Goal: Information Seeking & Learning: Learn about a topic

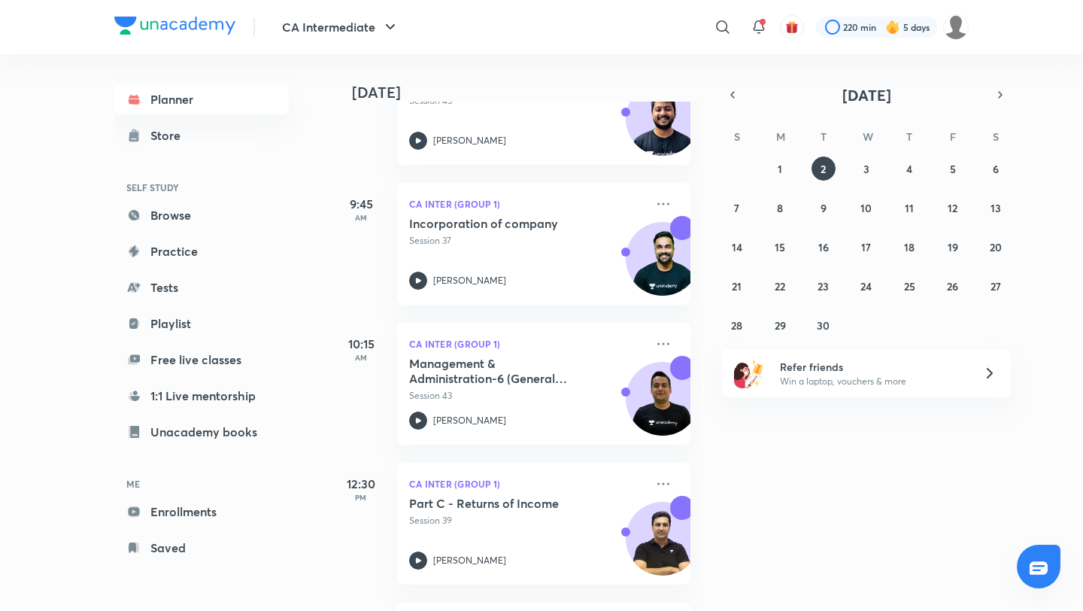
scroll to position [288, 0]
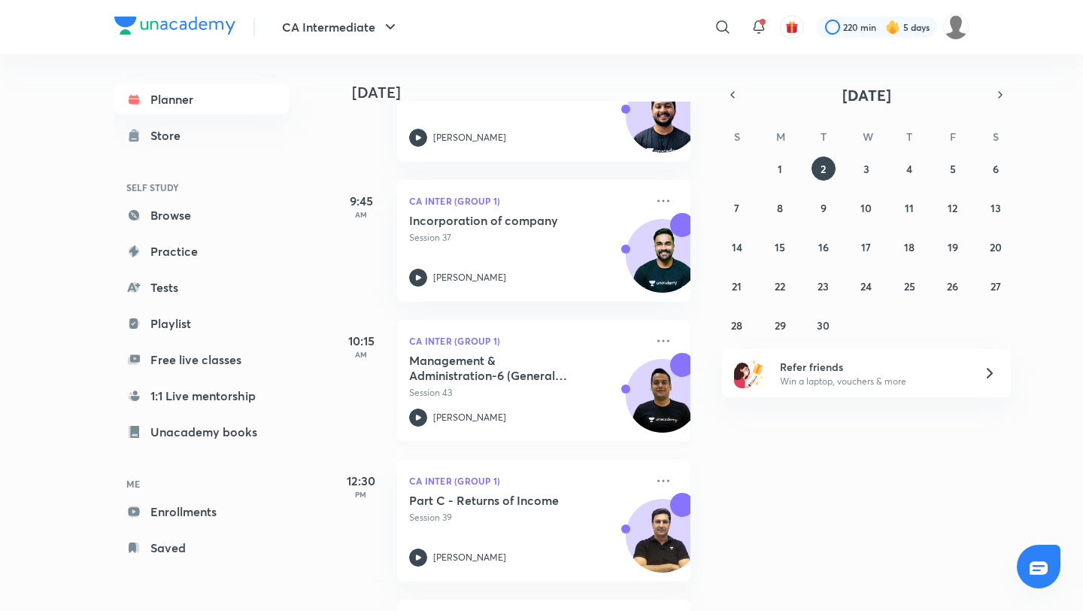
click at [515, 378] on h5 "Management & Administration-6 (General Meeting)" at bounding box center [502, 368] width 187 height 30
click at [471, 509] on div "Part C - Returns of Income Session 39" at bounding box center [527, 509] width 236 height 32
click at [531, 369] on h5 "Management & Administration-6 (General Meeting)" at bounding box center [502, 368] width 187 height 30
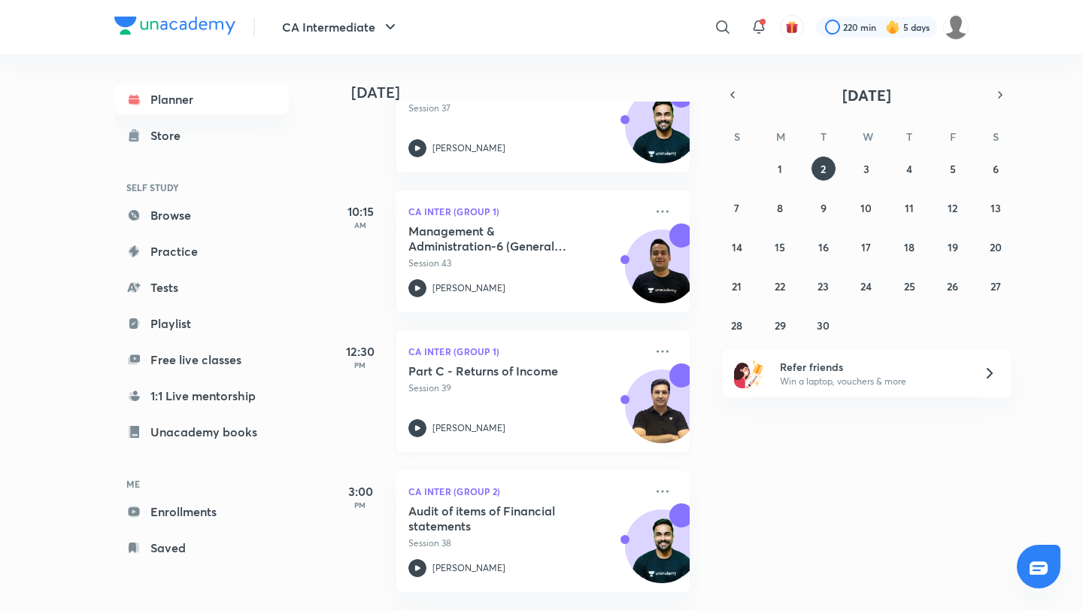
scroll to position [412, 1]
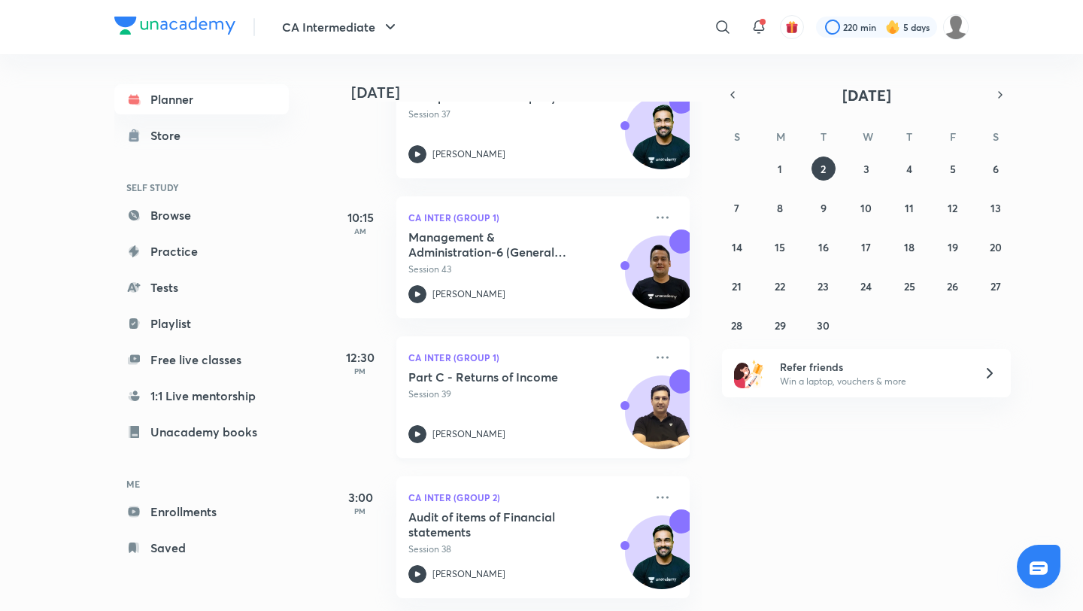
click at [543, 390] on p "Session 39" at bounding box center [526, 394] width 236 height 14
